Goal: Task Accomplishment & Management: Complete application form

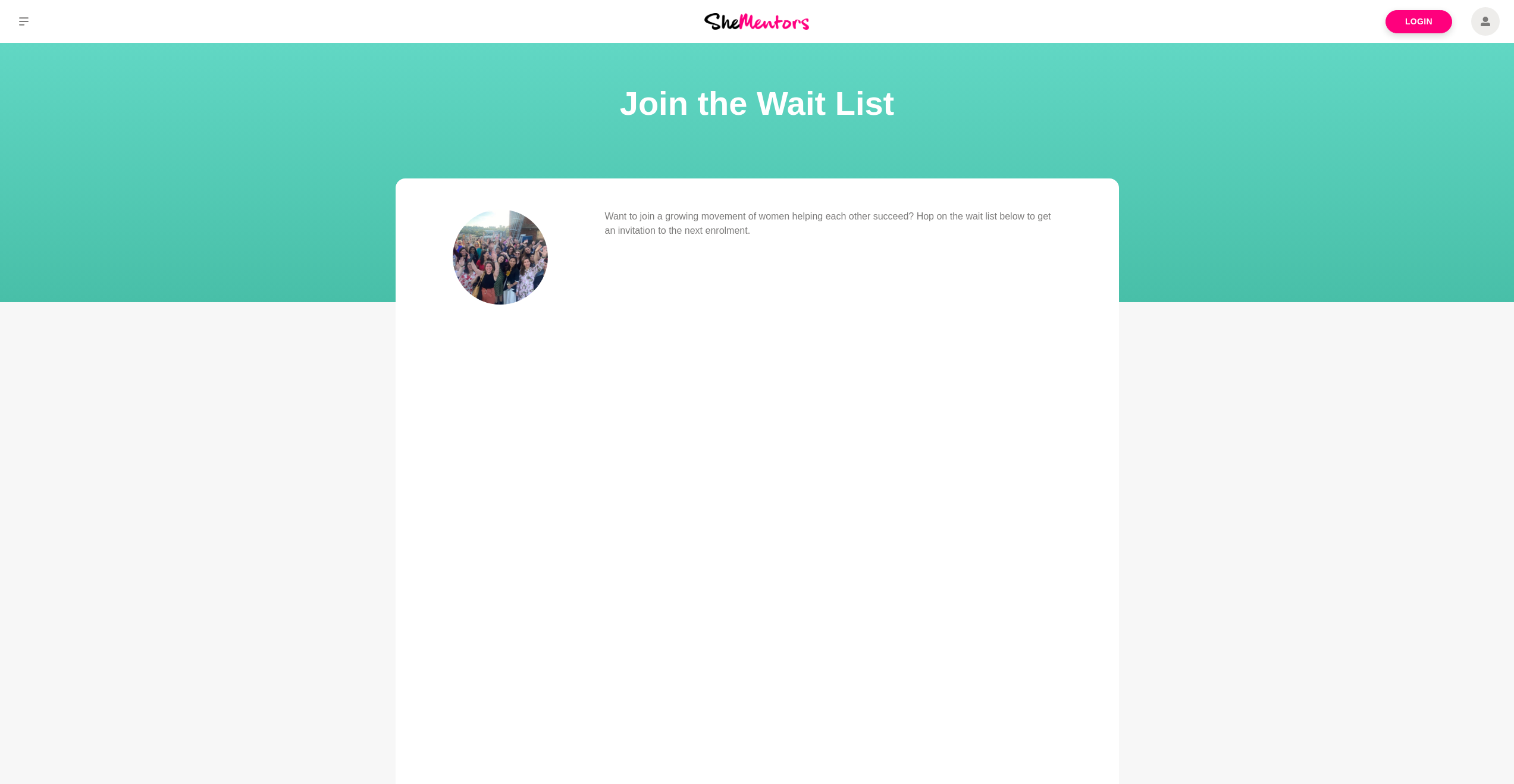
click at [488, 263] on img at bounding box center [500, 257] width 95 height 95
click at [708, 95] on h1 "Join the Wait List" at bounding box center [757, 104] width 1485 height 45
click at [771, 23] on img at bounding box center [757, 20] width 105 height 16
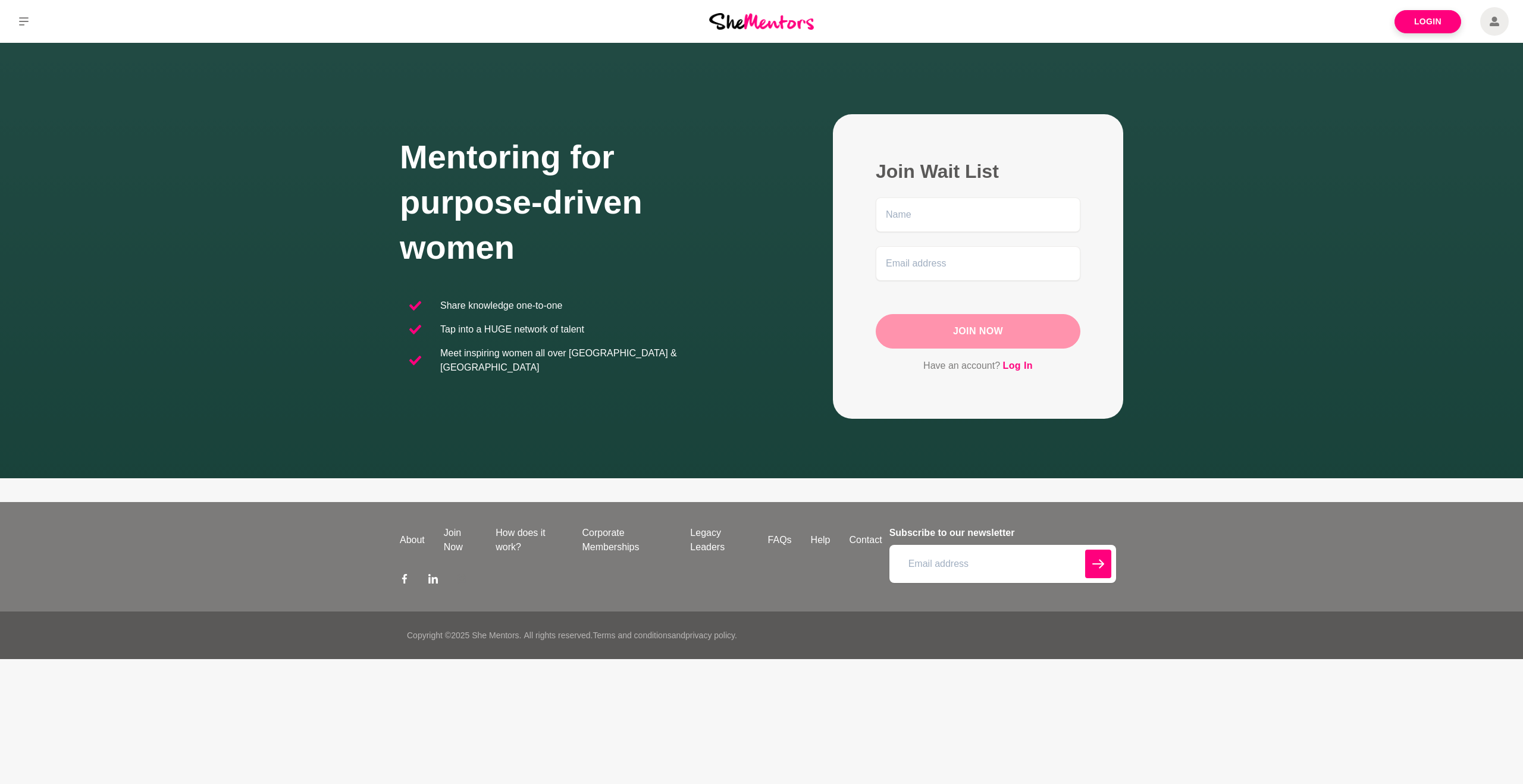
click at [461, 579] on icon at bounding box center [461, 578] width 10 height 10
click at [938, 217] on input "text" at bounding box center [978, 215] width 205 height 35
type input "[PERSON_NAME]"
click at [943, 266] on input "email" at bounding box center [978, 263] width 205 height 35
type input "[PERSON_NAME][EMAIL_ADDRESS][DOMAIN_NAME]"
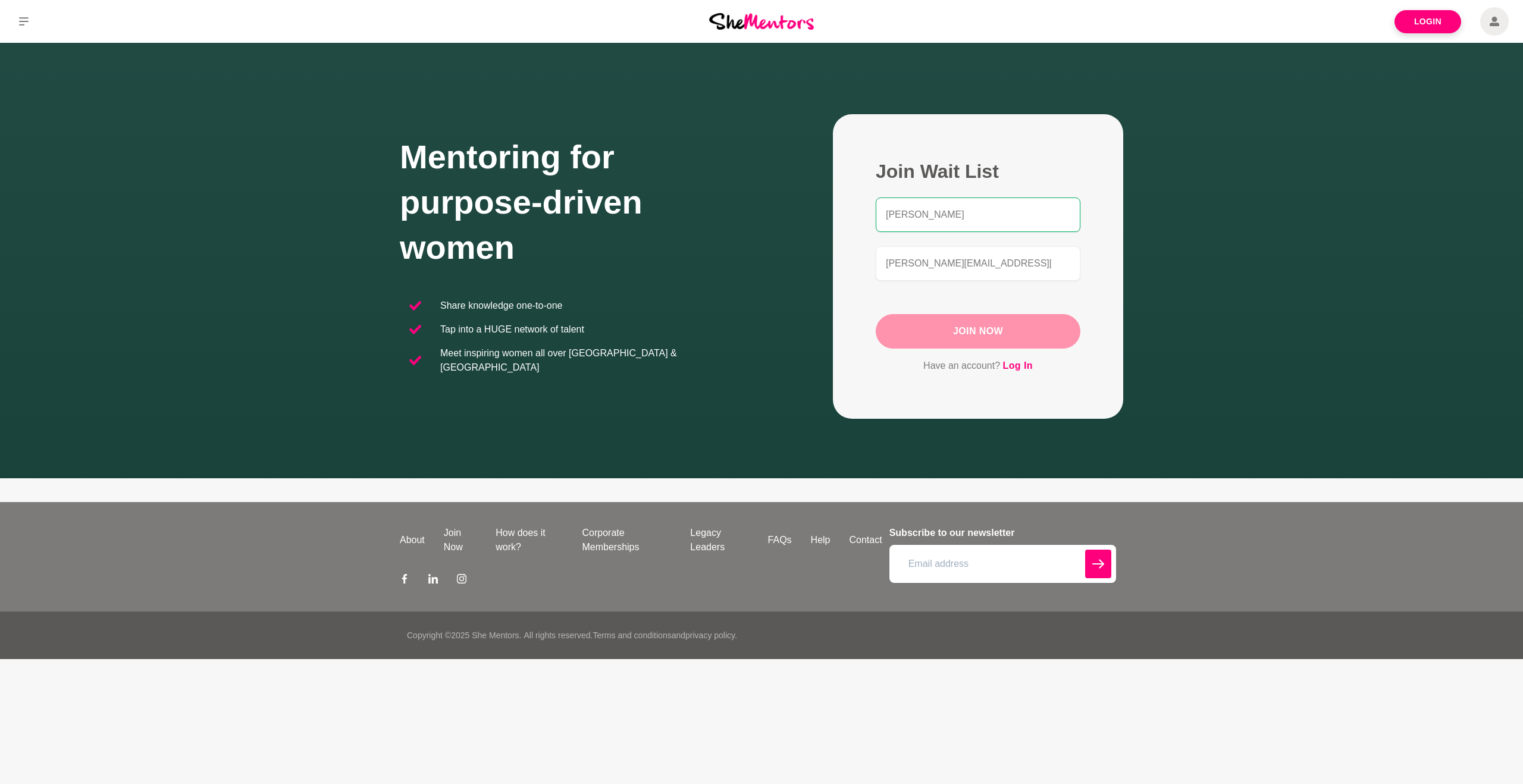
click at [969, 344] on button "Join Now" at bounding box center [978, 332] width 205 height 35
